Goal: Task Accomplishment & Management: Complete application form

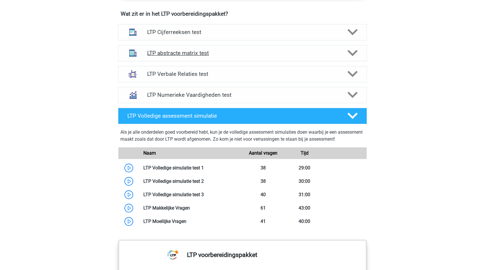
scroll to position [378, 0]
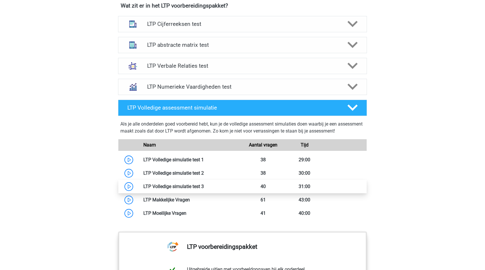
click at [204, 186] on link at bounding box center [204, 187] width 0 height 6
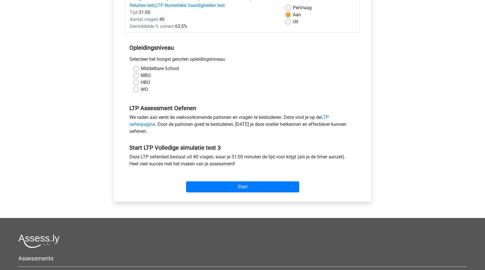
scroll to position [87, 0]
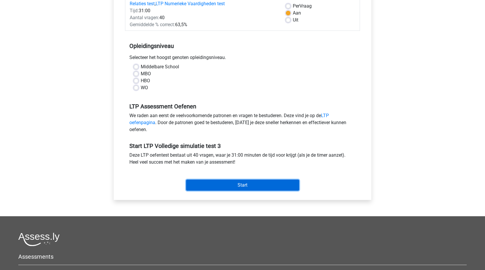
click at [244, 183] on input "Start" at bounding box center [242, 185] width 113 height 11
click at [174, 97] on div "LTP Assessment Oefenen We raden aan eerst de veelvoorkomende patronen en vragen…" at bounding box center [242, 116] width 235 height 40
click at [141, 87] on label "WO" at bounding box center [144, 87] width 7 height 7
click at [136, 87] on input "WO" at bounding box center [136, 87] width 5 height 6
radio input "true"
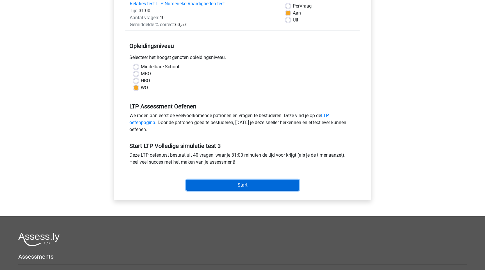
click at [236, 185] on input "Start" at bounding box center [242, 185] width 113 height 11
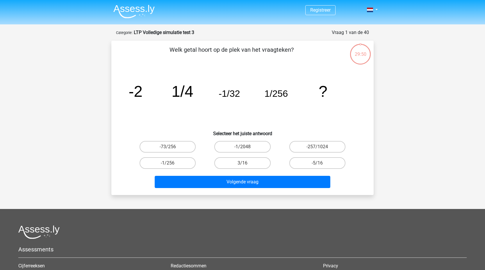
click at [320, 147] on input "-257/1024" at bounding box center [320, 149] width 4 height 4
radio input "true"
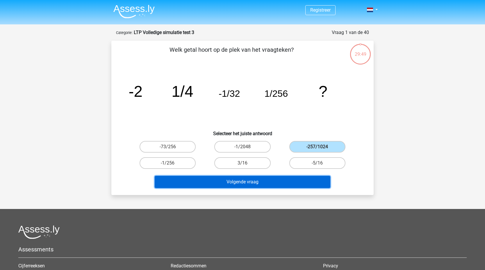
click at [257, 182] on button "Volgende vraag" at bounding box center [243, 182] width 176 height 12
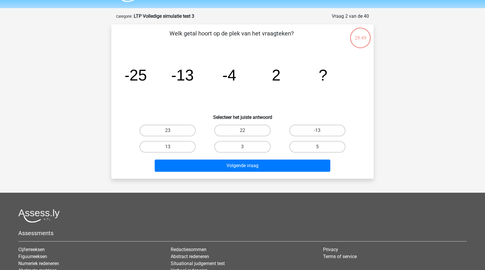
scroll to position [29, 0]
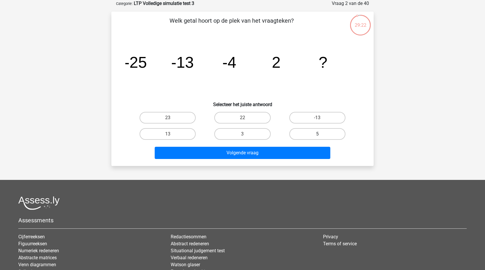
click at [326, 134] on label "5" at bounding box center [318, 134] width 56 height 12
click at [321, 134] on input "5" at bounding box center [320, 136] width 4 height 4
radio input "true"
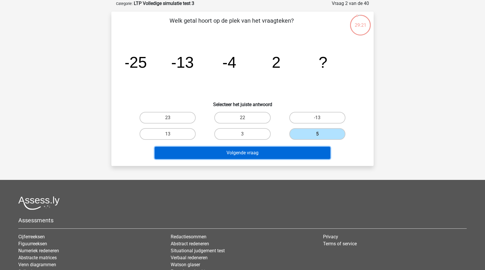
click at [251, 152] on button "Volgende vraag" at bounding box center [243, 153] width 176 height 12
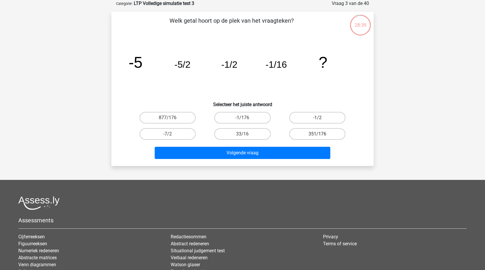
click at [316, 131] on label "351/176" at bounding box center [318, 134] width 56 height 12
click at [318, 134] on input "351/176" at bounding box center [320, 136] width 4 height 4
radio input "true"
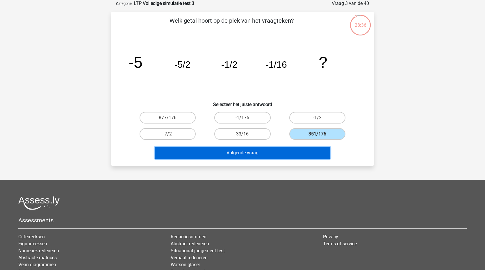
click at [251, 151] on button "Volgende vraag" at bounding box center [243, 153] width 176 height 12
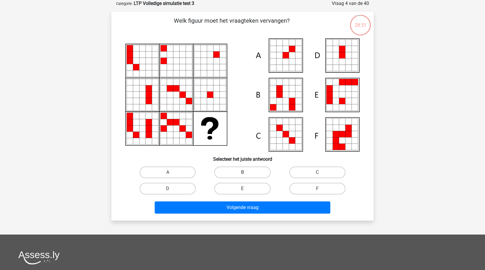
click at [247, 174] on label "B" at bounding box center [243, 173] width 56 height 12
click at [247, 174] on input "B" at bounding box center [245, 175] width 4 height 4
radio input "true"
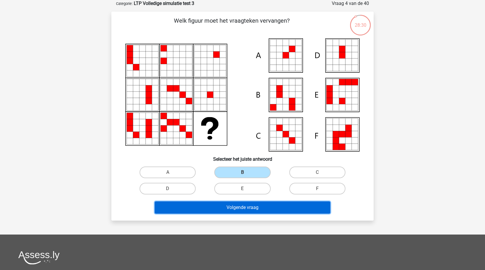
click at [261, 209] on button "Volgende vraag" at bounding box center [243, 208] width 176 height 12
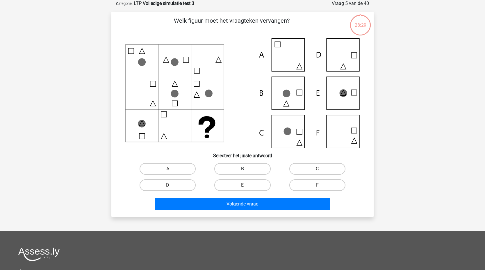
click at [238, 169] on label "B" at bounding box center [243, 169] width 56 height 12
click at [243, 169] on input "B" at bounding box center [245, 171] width 4 height 4
radio input "true"
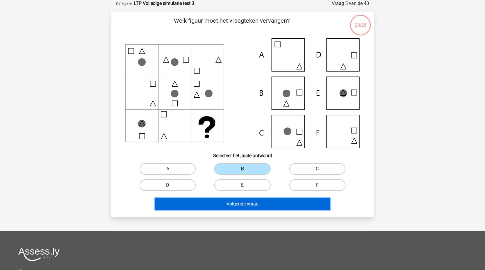
click at [252, 206] on button "Volgende vraag" at bounding box center [243, 204] width 176 height 12
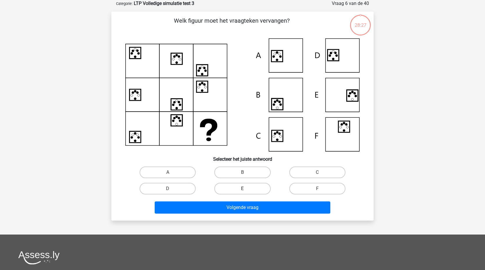
click at [248, 189] on label "E" at bounding box center [243, 189] width 56 height 12
click at [247, 189] on input "E" at bounding box center [245, 191] width 4 height 4
radio input "true"
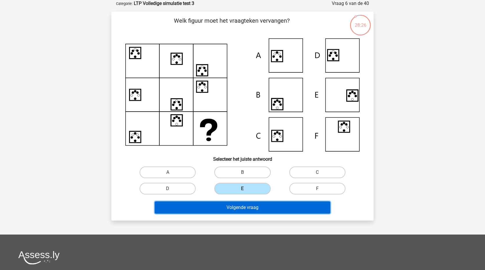
click at [251, 207] on button "Volgende vraag" at bounding box center [243, 208] width 176 height 12
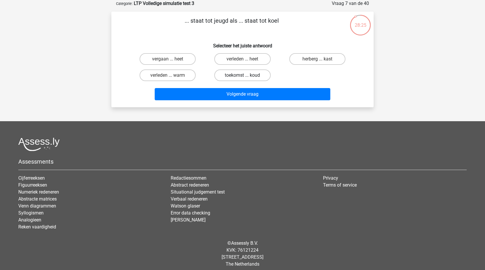
click at [244, 74] on label "toekomst ... koud" at bounding box center [243, 76] width 56 height 12
click at [244, 75] on input "toekomst ... koud" at bounding box center [245, 77] width 4 height 4
radio input "true"
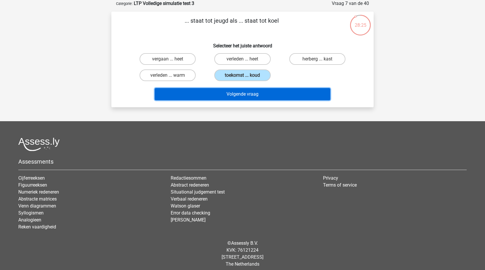
click at [249, 97] on button "Volgende vraag" at bounding box center [243, 94] width 176 height 12
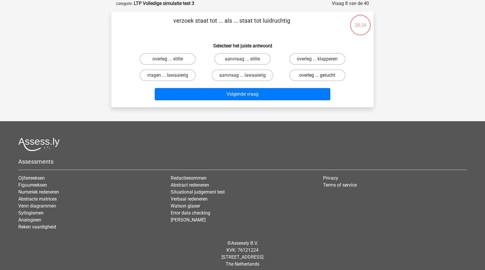
click at [317, 75] on label "overleg ... gerucht" at bounding box center [318, 76] width 56 height 12
click at [318, 75] on input "overleg ... gerucht" at bounding box center [320, 77] width 4 height 4
radio input "true"
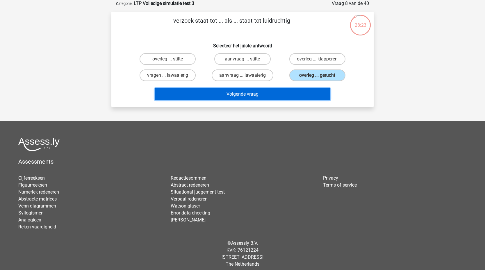
click at [260, 97] on button "Volgende vraag" at bounding box center [243, 94] width 176 height 12
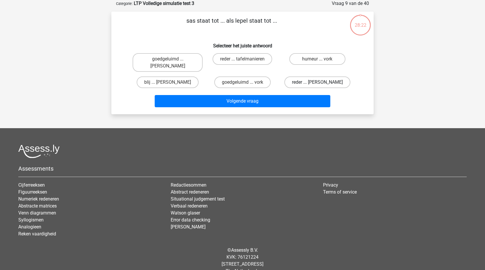
click at [311, 77] on label "reder ... anna" at bounding box center [318, 83] width 66 height 12
click at [318, 82] on input "reder ... anna" at bounding box center [320, 84] width 4 height 4
radio input "true"
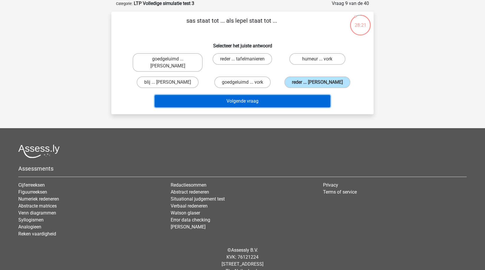
click at [281, 96] on button "Volgende vraag" at bounding box center [243, 101] width 176 height 12
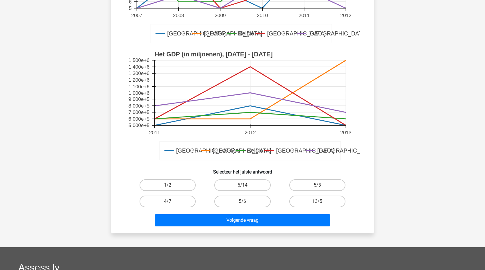
scroll to position [175, 0]
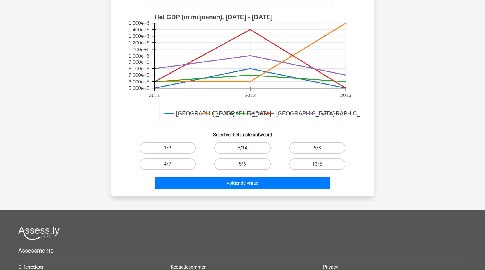
click at [250, 147] on label "5/14" at bounding box center [243, 148] width 56 height 12
click at [247, 148] on input "5/14" at bounding box center [245, 150] width 4 height 4
radio input "true"
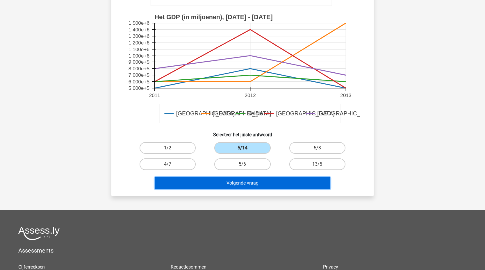
click at [258, 185] on button "Volgende vraag" at bounding box center [243, 183] width 176 height 12
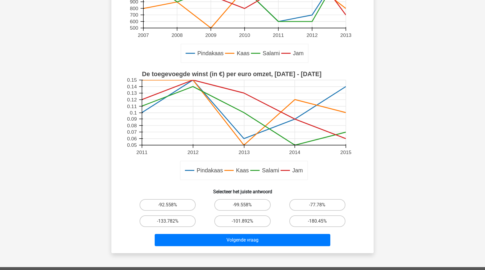
scroll to position [146, 0]
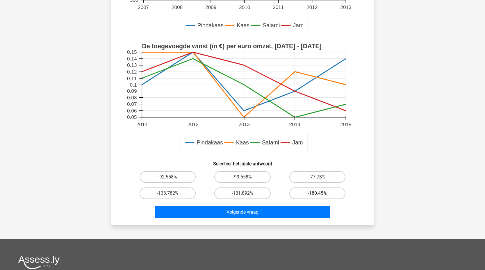
click at [314, 195] on label "-180.45%" at bounding box center [318, 194] width 56 height 12
click at [318, 195] on input "-180.45%" at bounding box center [320, 196] width 4 height 4
radio input "true"
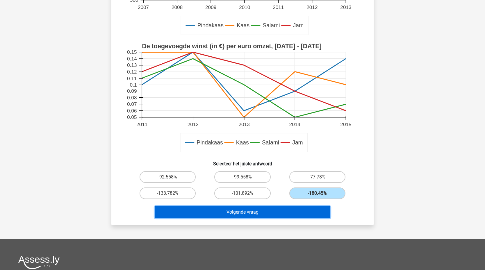
click at [288, 212] on button "Volgende vraag" at bounding box center [243, 212] width 176 height 12
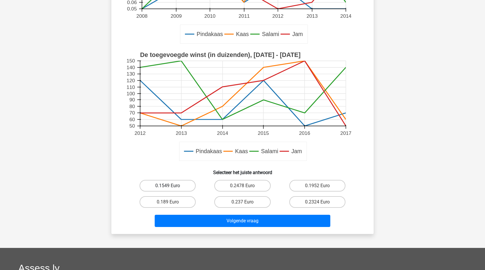
click at [170, 181] on label "0.1549 Euro" at bounding box center [168, 186] width 56 height 12
click at [170, 186] on input "0.1549 Euro" at bounding box center [170, 188] width 4 height 4
radio input "true"
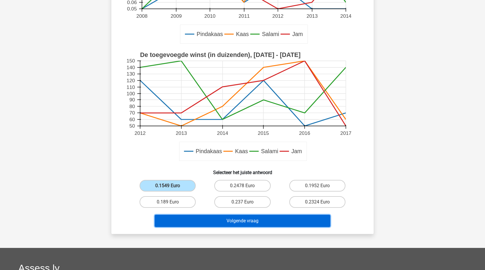
click at [196, 220] on button "Volgende vraag" at bounding box center [243, 221] width 176 height 12
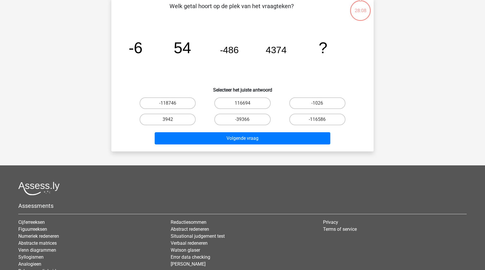
scroll to position [29, 0]
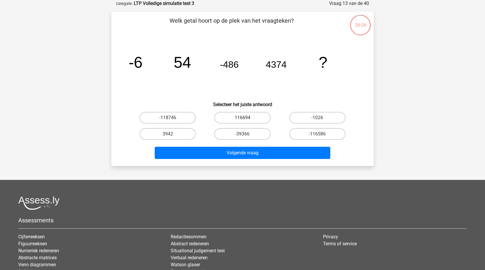
click at [246, 116] on label "116694" at bounding box center [243, 118] width 56 height 12
click at [246, 118] on input "116694" at bounding box center [245, 120] width 4 height 4
radio input "true"
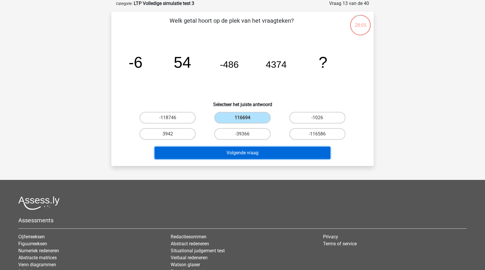
click at [267, 155] on button "Volgende vraag" at bounding box center [243, 153] width 176 height 12
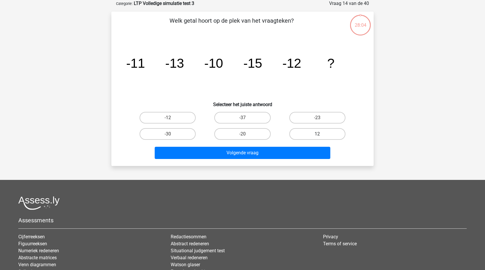
click at [307, 134] on label "12" at bounding box center [318, 134] width 56 height 12
click at [318, 134] on input "12" at bounding box center [320, 136] width 4 height 4
radio input "true"
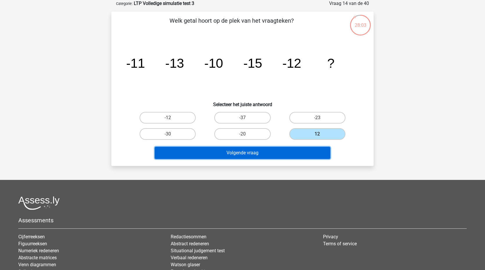
click at [260, 154] on button "Volgende vraag" at bounding box center [243, 153] width 176 height 12
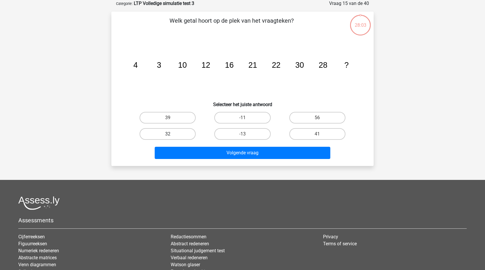
click at [178, 133] on label "32" at bounding box center [168, 134] width 56 height 12
click at [172, 134] on input "32" at bounding box center [170, 136] width 4 height 4
radio input "true"
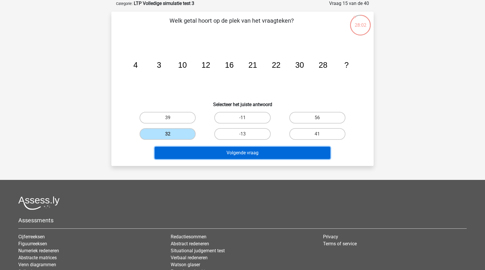
click at [215, 153] on button "Volgende vraag" at bounding box center [243, 153] width 176 height 12
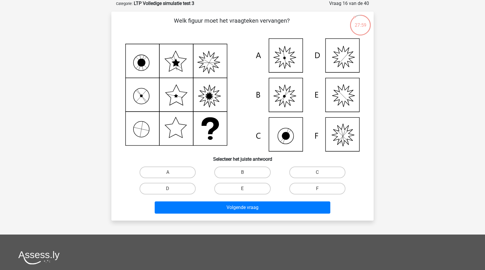
click at [244, 173] on input "B" at bounding box center [245, 175] width 4 height 4
radio input "true"
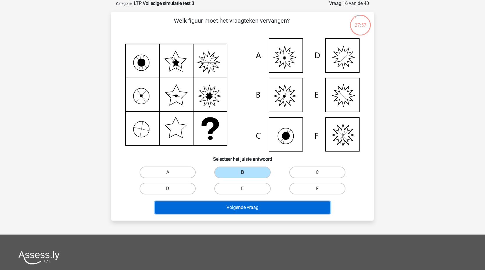
click at [255, 208] on button "Volgende vraag" at bounding box center [243, 208] width 176 height 12
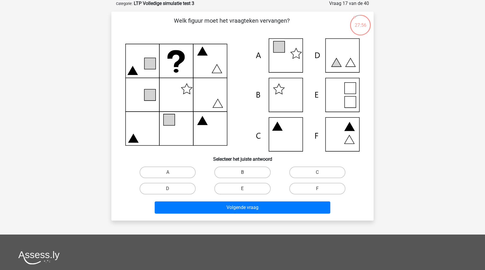
click at [239, 174] on label "B" at bounding box center [243, 173] width 56 height 12
click at [243, 174] on input "B" at bounding box center [245, 175] width 4 height 4
radio input "true"
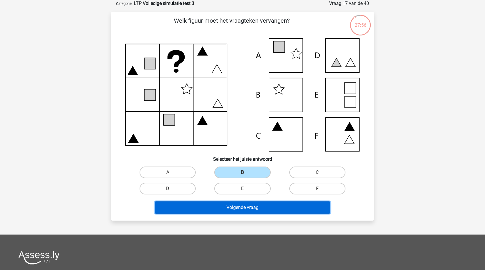
click at [246, 207] on button "Volgende vraag" at bounding box center [243, 208] width 176 height 12
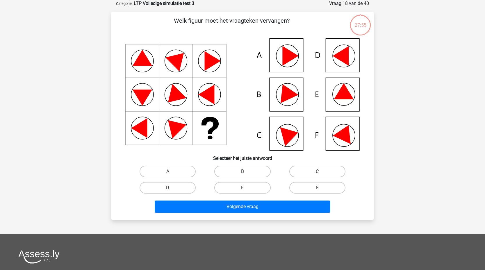
click at [314, 173] on label "C" at bounding box center [318, 172] width 56 height 12
click at [318, 173] on input "C" at bounding box center [320, 174] width 4 height 4
radio input "true"
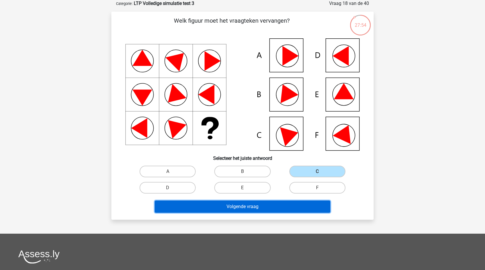
click at [260, 210] on button "Volgende vraag" at bounding box center [243, 207] width 176 height 12
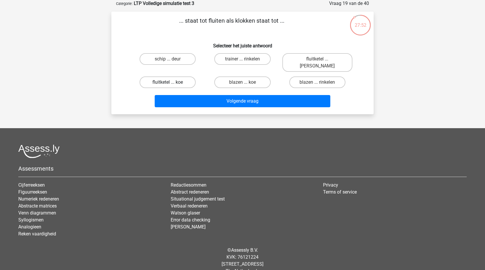
click at [164, 77] on label "fluitketel ... koe" at bounding box center [168, 83] width 56 height 12
click at [168, 82] on input "fluitketel ... koe" at bounding box center [170, 84] width 4 height 4
radio input "true"
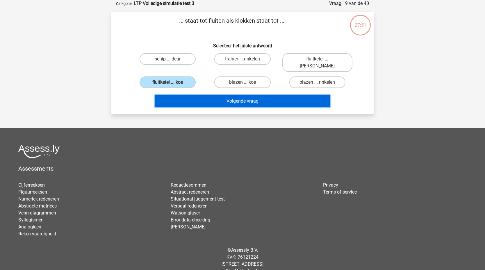
click at [221, 95] on button "Volgende vraag" at bounding box center [243, 101] width 176 height 12
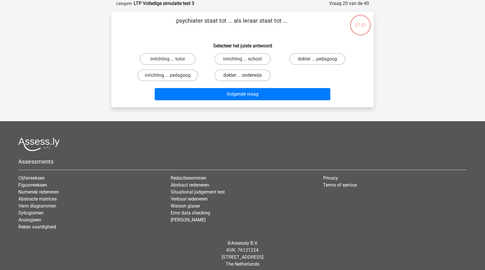
click at [252, 73] on label "dokter ... onderwijs" at bounding box center [243, 76] width 56 height 12
click at [247, 75] on input "dokter ... onderwijs" at bounding box center [245, 77] width 4 height 4
radio input "true"
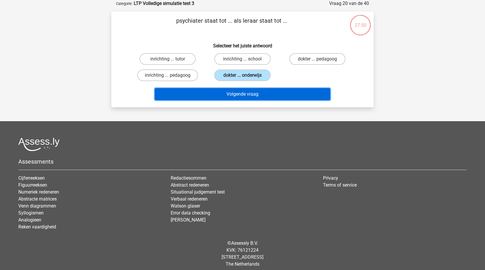
click at [254, 96] on button "Volgende vraag" at bounding box center [243, 94] width 176 height 12
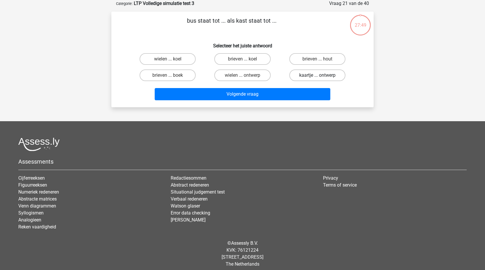
drag, startPoint x: 313, startPoint y: 71, endPoint x: 311, endPoint y: 74, distance: 3.1
click at [313, 71] on label "kaartje ... ontwerp" at bounding box center [318, 76] width 56 height 12
click at [318, 75] on input "kaartje ... ontwerp" at bounding box center [320, 77] width 4 height 4
radio input "true"
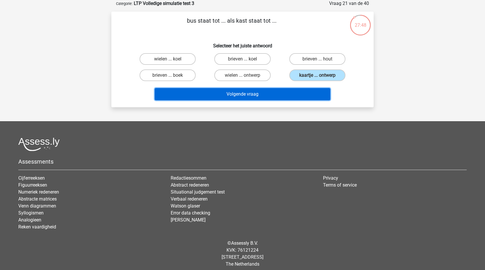
click at [256, 96] on button "Volgende vraag" at bounding box center [243, 94] width 176 height 12
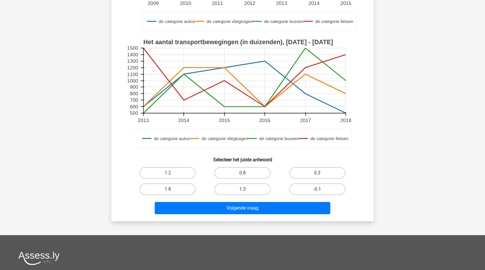
scroll to position [233, 0]
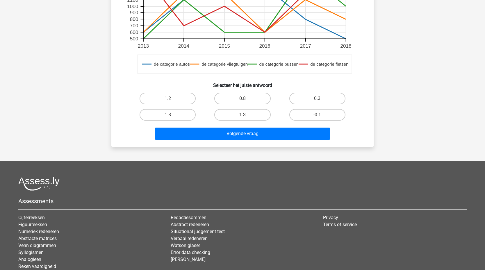
click at [171, 116] on input "1.8" at bounding box center [170, 117] width 4 height 4
radio input "true"
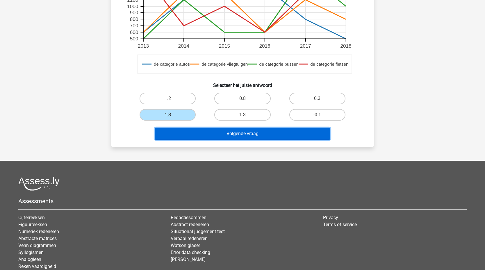
click at [221, 132] on button "Volgende vraag" at bounding box center [243, 134] width 176 height 12
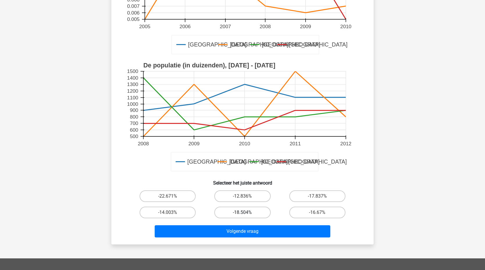
scroll to position [175, 0]
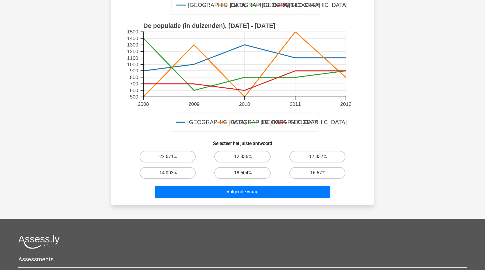
click at [260, 174] on label "-18.504%" at bounding box center [243, 173] width 56 height 12
click at [247, 174] on input "-18.504%" at bounding box center [245, 175] width 4 height 4
radio input "true"
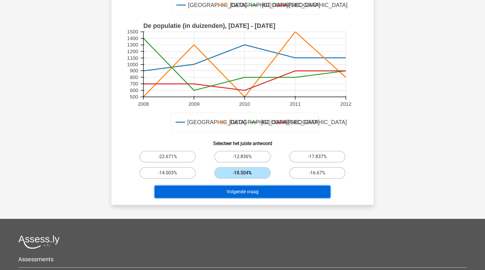
click at [262, 193] on button "Volgende vraag" at bounding box center [243, 192] width 176 height 12
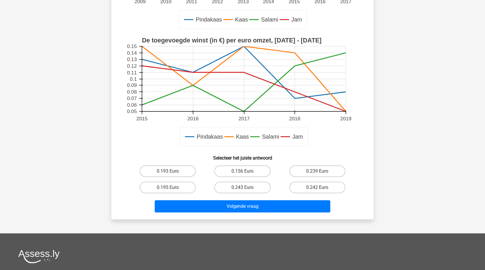
scroll to position [204, 0]
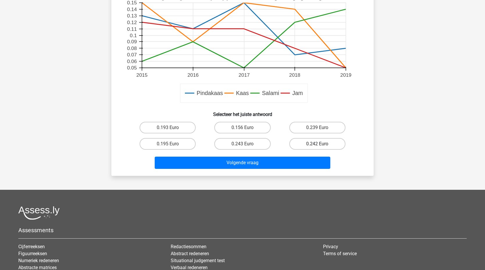
click at [318, 142] on label "0.242 Euro" at bounding box center [318, 144] width 56 height 12
click at [318, 144] on input "0.242 Euro" at bounding box center [320, 146] width 4 height 4
radio input "true"
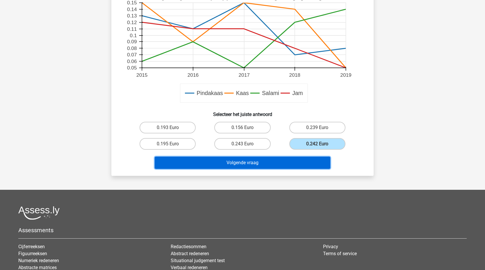
click at [268, 163] on button "Volgende vraag" at bounding box center [243, 163] width 176 height 12
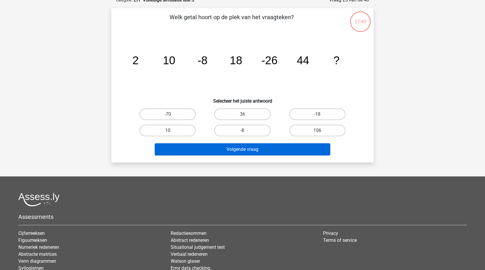
scroll to position [29, 0]
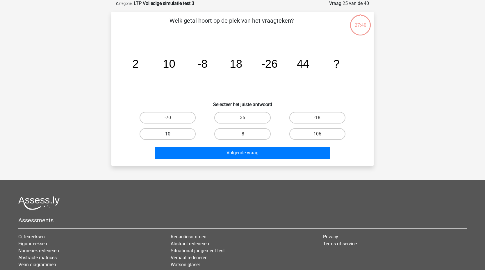
click at [166, 130] on label "10" at bounding box center [168, 134] width 56 height 12
click at [168, 134] on input "10" at bounding box center [170, 136] width 4 height 4
radio input "true"
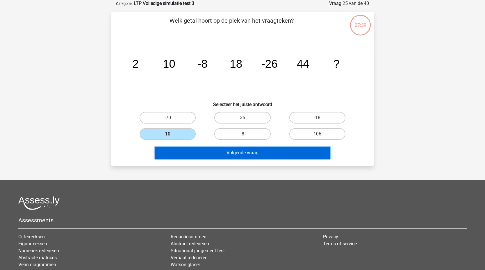
click at [201, 152] on button "Volgende vraag" at bounding box center [243, 153] width 176 height 12
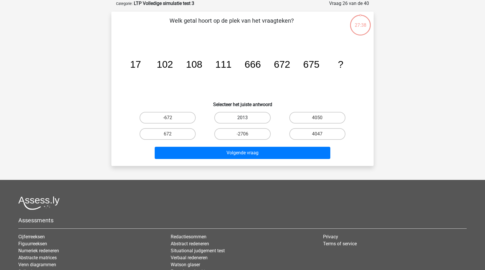
click at [259, 115] on label "2013" at bounding box center [243, 118] width 56 height 12
click at [247, 118] on input "2013" at bounding box center [245, 120] width 4 height 4
radio input "true"
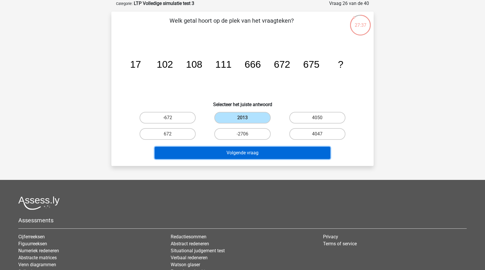
click at [254, 153] on button "Volgende vraag" at bounding box center [243, 153] width 176 height 12
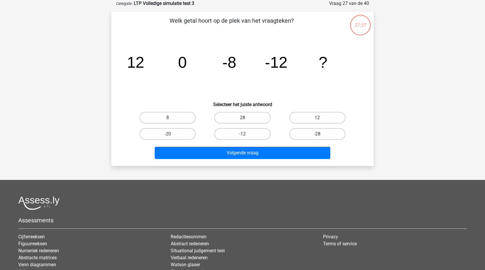
click at [321, 129] on label "-28" at bounding box center [318, 134] width 56 height 12
click at [321, 134] on input "-28" at bounding box center [320, 136] width 4 height 4
radio input "true"
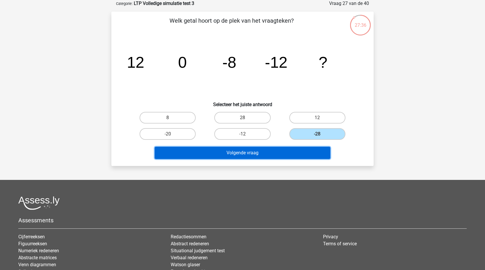
click at [287, 154] on button "Volgende vraag" at bounding box center [243, 153] width 176 height 12
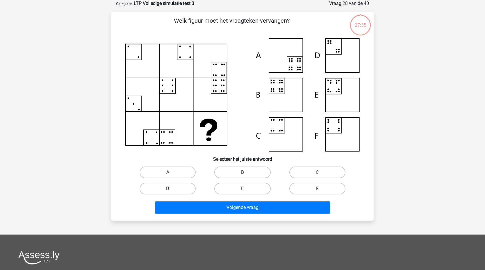
click at [171, 171] on label "A" at bounding box center [168, 173] width 56 height 12
click at [171, 173] on input "A" at bounding box center [170, 175] width 4 height 4
radio input "true"
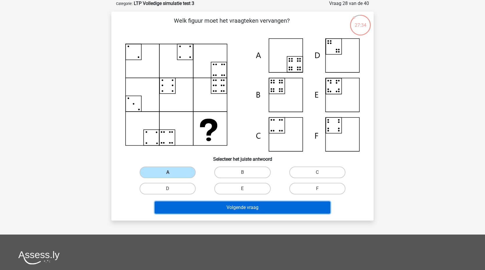
click at [211, 208] on button "Volgende vraag" at bounding box center [243, 208] width 176 height 12
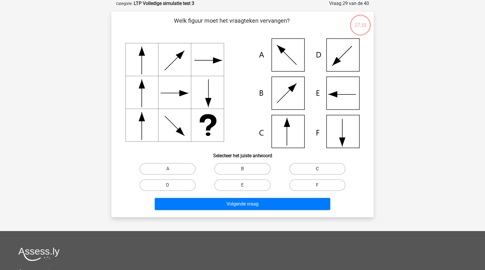
click at [319, 168] on label "C" at bounding box center [318, 169] width 56 height 12
click at [319, 169] on input "C" at bounding box center [320, 171] width 4 height 4
radio input "true"
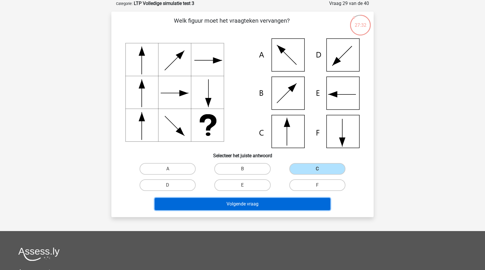
click at [242, 205] on button "Volgende vraag" at bounding box center [243, 204] width 176 height 12
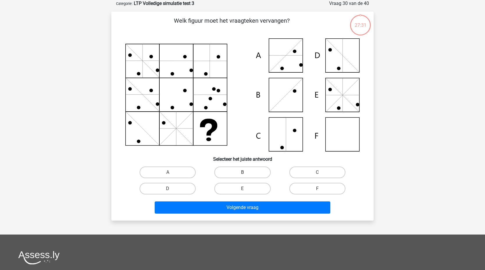
click at [242, 171] on label "B" at bounding box center [243, 173] width 56 height 12
click at [243, 173] on input "B" at bounding box center [245, 175] width 4 height 4
radio input "true"
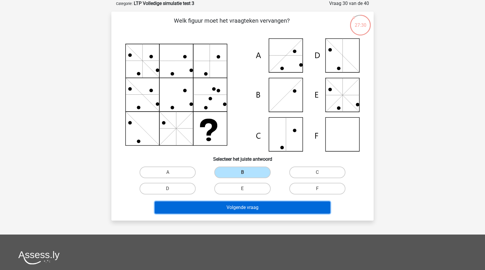
click at [234, 209] on button "Volgende vraag" at bounding box center [243, 208] width 176 height 12
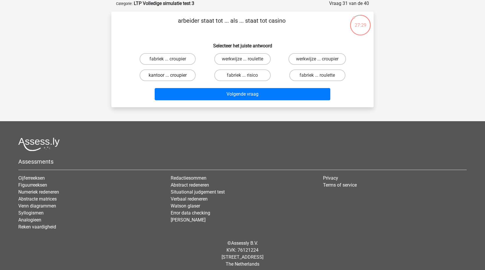
click at [155, 76] on label "kantoor ... croupier" at bounding box center [168, 76] width 56 height 12
click at [168, 76] on input "kantoor ... croupier" at bounding box center [170, 77] width 4 height 4
radio input "true"
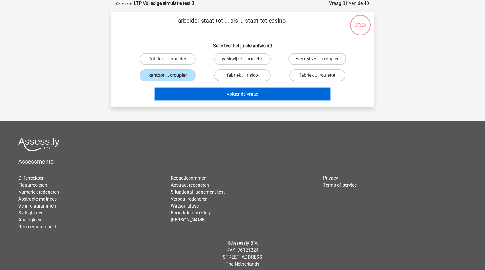
click at [219, 99] on button "Volgende vraag" at bounding box center [243, 94] width 176 height 12
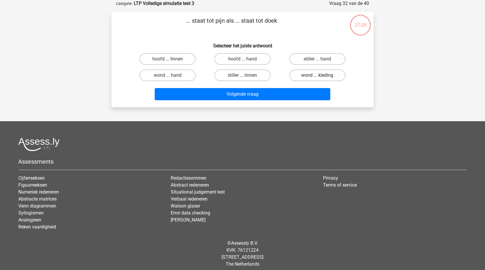
click at [340, 75] on label "wond ... kleding" at bounding box center [318, 76] width 56 height 12
click at [321, 75] on input "wond ... kleding" at bounding box center [320, 77] width 4 height 4
radio input "true"
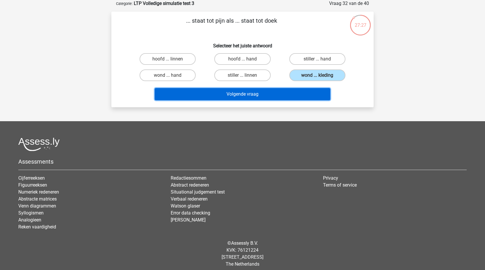
click at [272, 95] on button "Volgende vraag" at bounding box center [243, 94] width 176 height 12
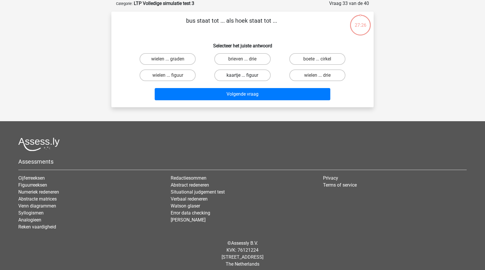
click at [249, 77] on label "kaartje ... figuur" at bounding box center [243, 76] width 56 height 12
click at [247, 77] on input "kaartje ... figuur" at bounding box center [245, 77] width 4 height 4
radio input "true"
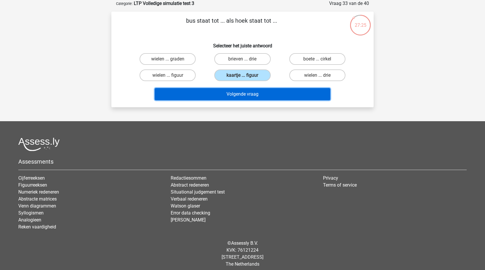
click at [246, 95] on button "Volgende vraag" at bounding box center [243, 94] width 176 height 12
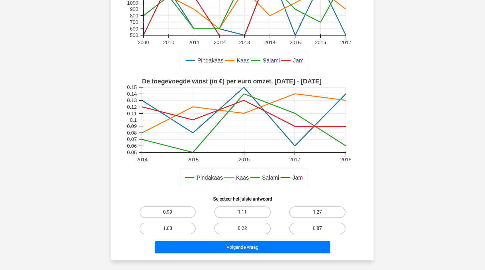
scroll to position [175, 0]
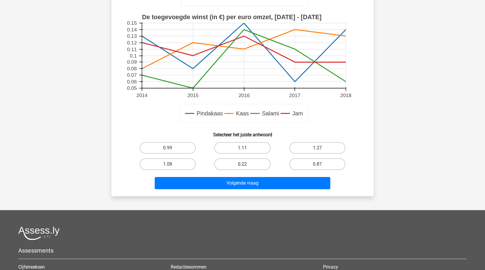
drag, startPoint x: 252, startPoint y: 164, endPoint x: 252, endPoint y: 168, distance: 4.1
click at [252, 165] on label "0.22" at bounding box center [243, 165] width 56 height 12
click at [247, 165] on input "0.22" at bounding box center [245, 166] width 4 height 4
radio input "true"
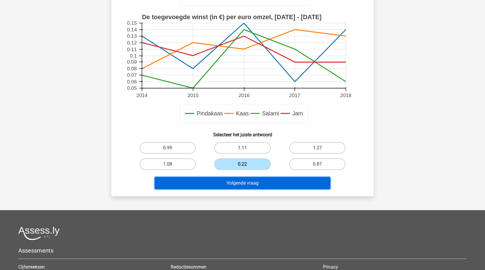
click at [260, 184] on button "Volgende vraag" at bounding box center [243, 183] width 176 height 12
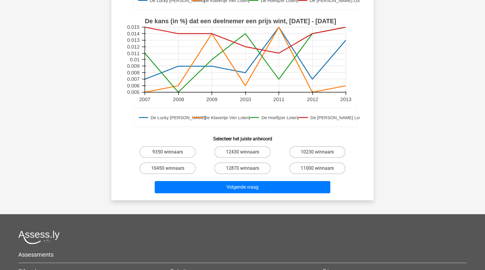
scroll to position [204, 0]
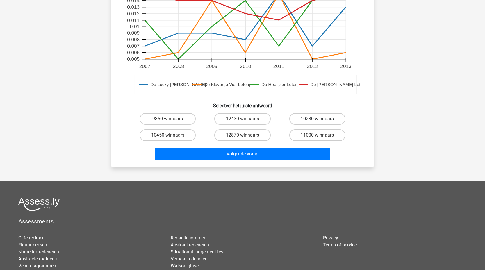
click at [322, 120] on label "10230 winnaars" at bounding box center [318, 119] width 56 height 12
click at [321, 120] on input "10230 winnaars" at bounding box center [320, 121] width 4 height 4
radio input "true"
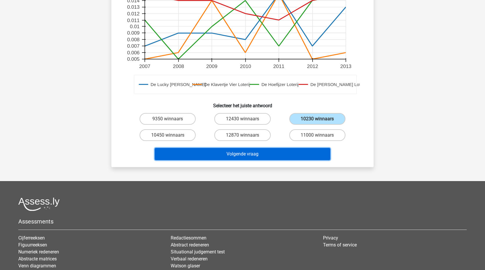
click at [269, 153] on button "Volgende vraag" at bounding box center [243, 154] width 176 height 12
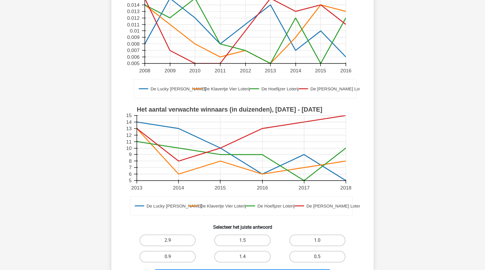
scroll to position [146, 0]
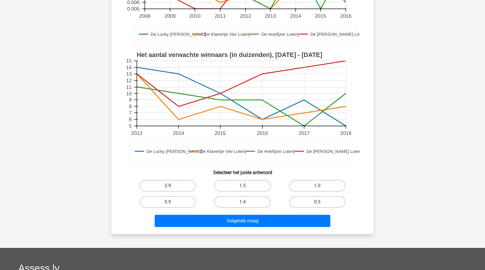
click at [172, 185] on label "2.9" at bounding box center [168, 186] width 56 height 12
click at [172, 186] on input "2.9" at bounding box center [170, 188] width 4 height 4
radio input "true"
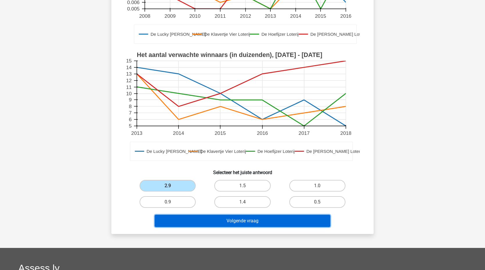
click at [201, 222] on button "Volgende vraag" at bounding box center [243, 221] width 176 height 12
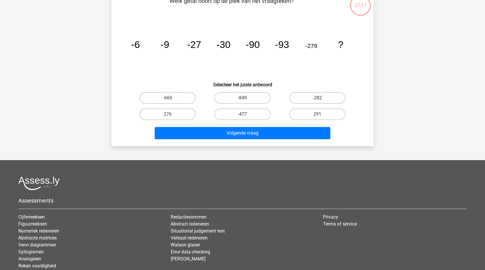
scroll to position [29, 0]
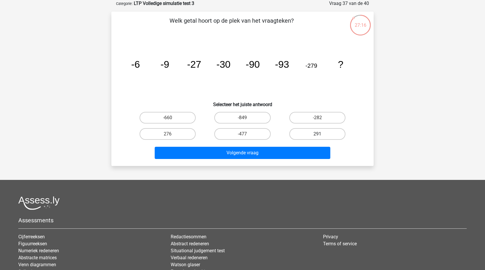
click at [308, 131] on label "291" at bounding box center [318, 134] width 56 height 12
click at [318, 134] on input "291" at bounding box center [320, 136] width 4 height 4
radio input "true"
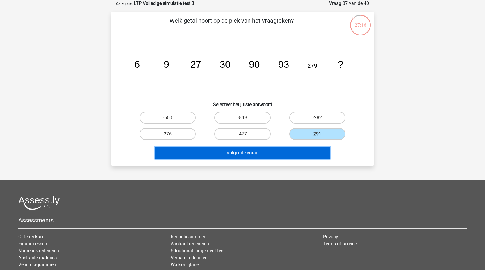
click at [258, 154] on button "Volgende vraag" at bounding box center [243, 153] width 176 height 12
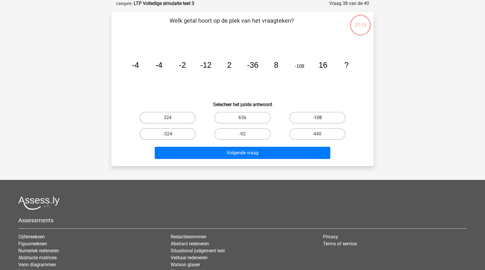
click at [313, 118] on label "-108" at bounding box center [318, 118] width 56 height 12
click at [318, 118] on input "-108" at bounding box center [320, 120] width 4 height 4
radio input "true"
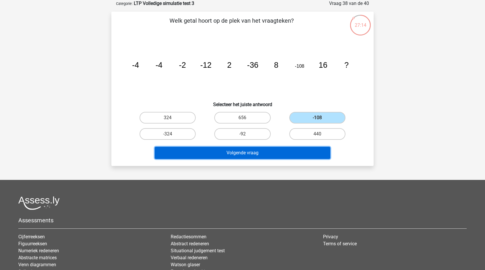
click at [258, 157] on button "Volgende vraag" at bounding box center [243, 153] width 176 height 12
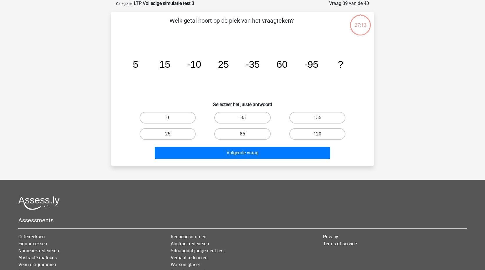
click at [252, 134] on label "85" at bounding box center [243, 134] width 56 height 12
click at [247, 134] on input "85" at bounding box center [245, 136] width 4 height 4
radio input "true"
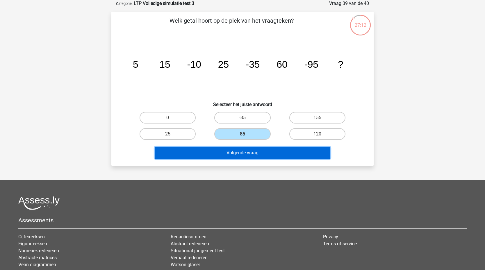
click at [246, 153] on button "Volgende vraag" at bounding box center [243, 153] width 176 height 12
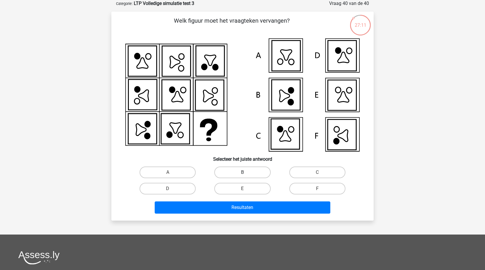
click at [247, 174] on label "B" at bounding box center [243, 173] width 56 height 12
click at [247, 174] on input "B" at bounding box center [245, 175] width 4 height 4
radio input "true"
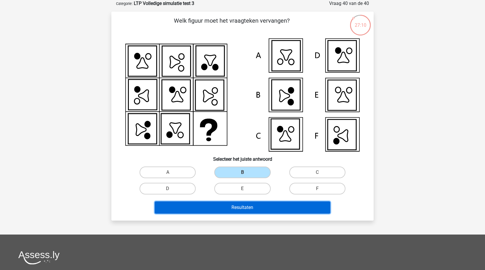
click at [258, 207] on button "Resultaten" at bounding box center [243, 208] width 176 height 12
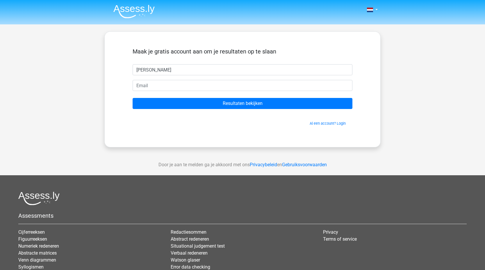
type input "[PERSON_NAME]"
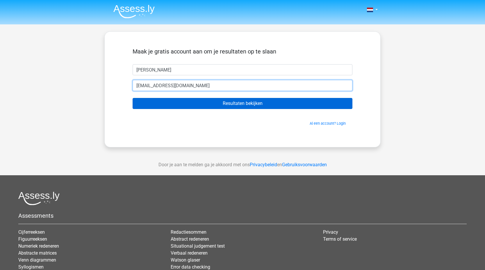
type input "epvanderveen@hotmail.com"
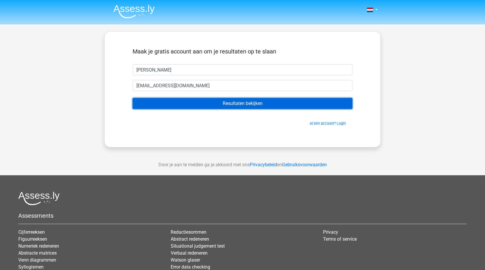
click at [240, 105] on input "Resultaten bekijken" at bounding box center [243, 103] width 220 height 11
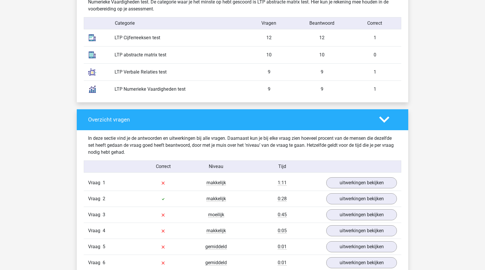
scroll to position [495, 0]
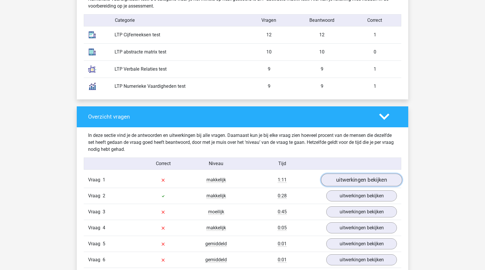
click at [352, 179] on link "uitwerkingen bekijken" at bounding box center [361, 180] width 81 height 13
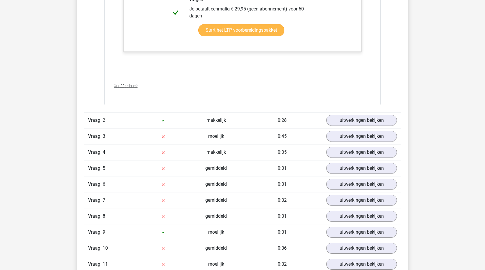
scroll to position [931, 0]
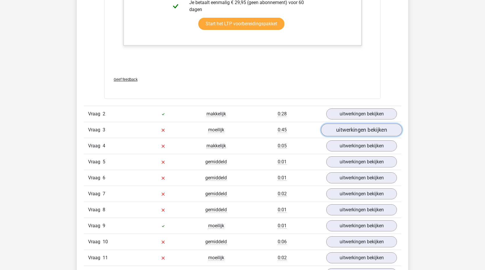
click at [359, 130] on link "uitwerkingen bekijken" at bounding box center [361, 130] width 81 height 13
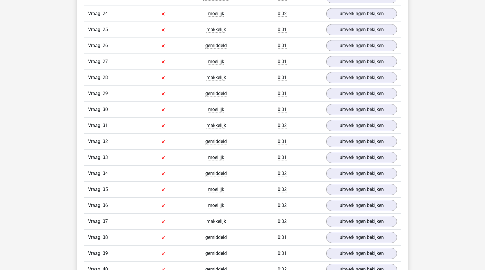
scroll to position [1775, 0]
